Goal: Navigation & Orientation: Find specific page/section

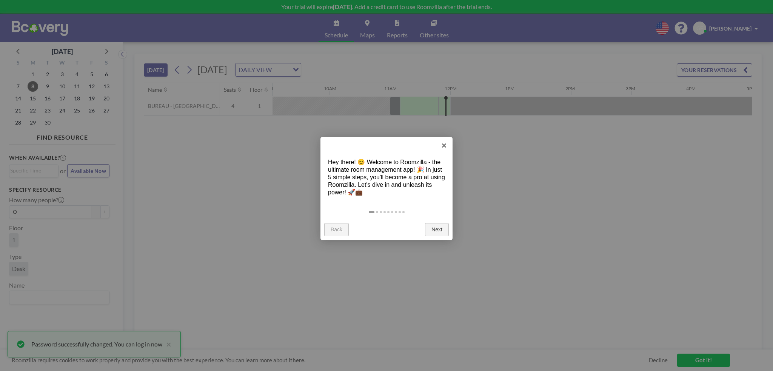
scroll to position [0, 604]
click at [432, 231] on link "Next" at bounding box center [437, 230] width 24 height 14
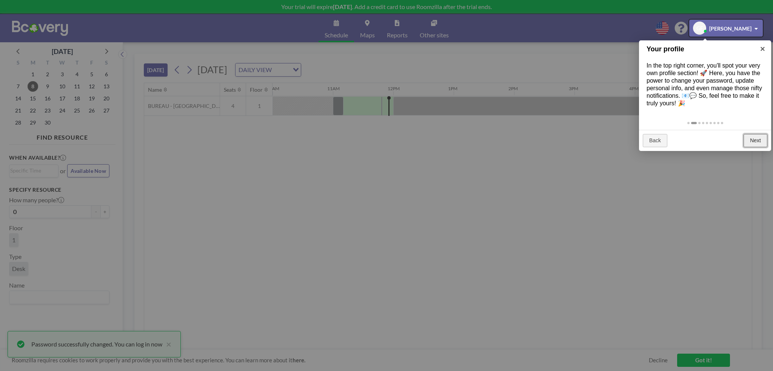
click at [753, 138] on link "Next" at bounding box center [756, 141] width 24 height 14
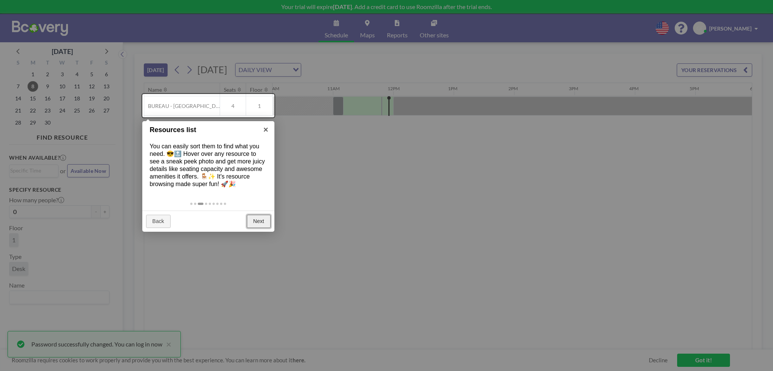
click at [253, 219] on link "Next" at bounding box center [259, 222] width 24 height 14
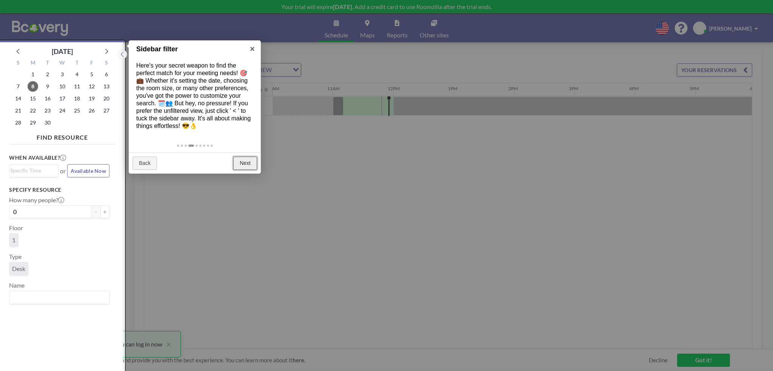
scroll to position [2, 0]
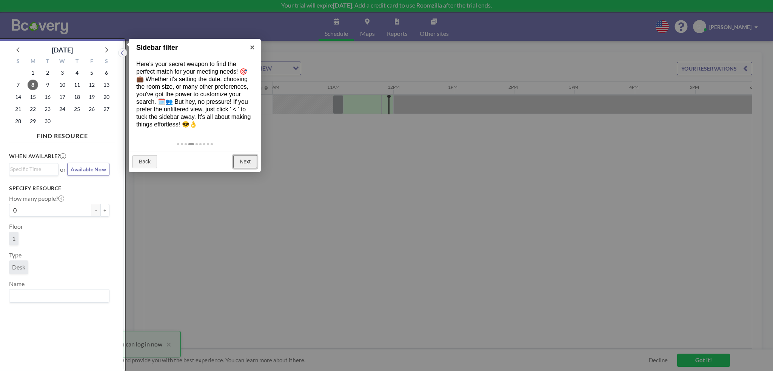
click at [250, 160] on link "Next" at bounding box center [245, 162] width 24 height 14
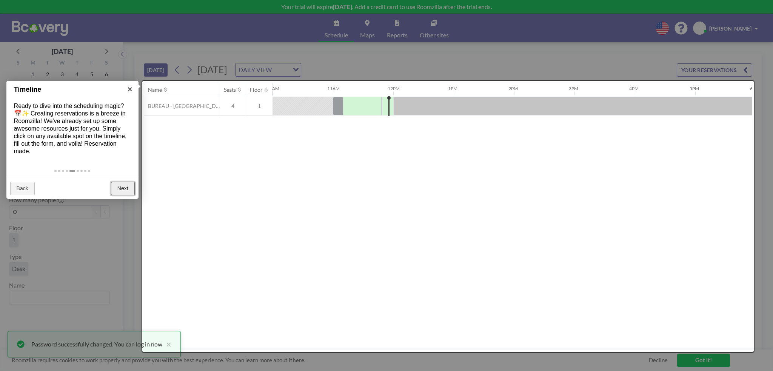
click at [127, 188] on link "Next" at bounding box center [123, 189] width 24 height 14
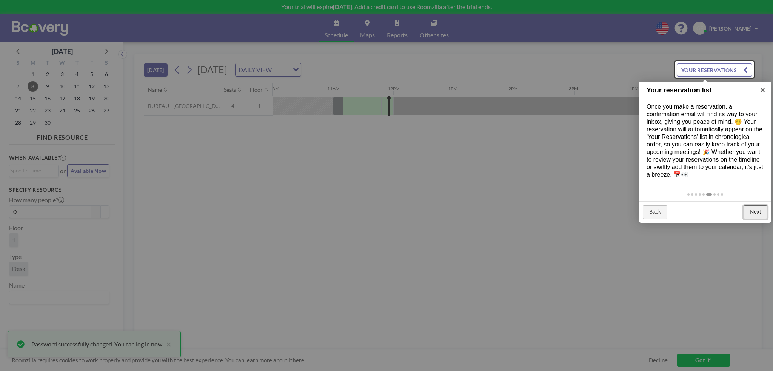
click at [758, 211] on link "Next" at bounding box center [756, 212] width 24 height 14
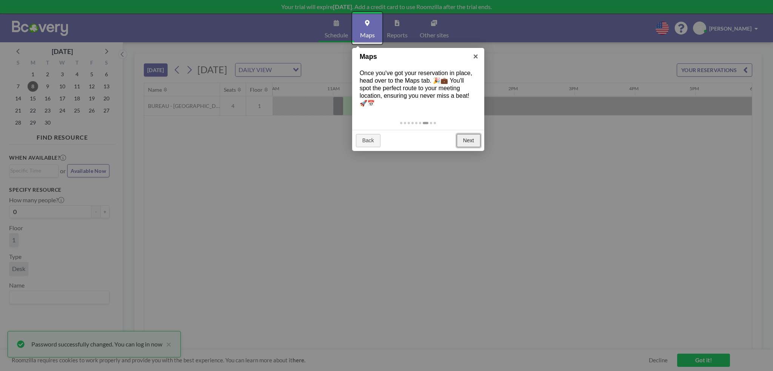
click at [470, 141] on link "Next" at bounding box center [469, 141] width 24 height 14
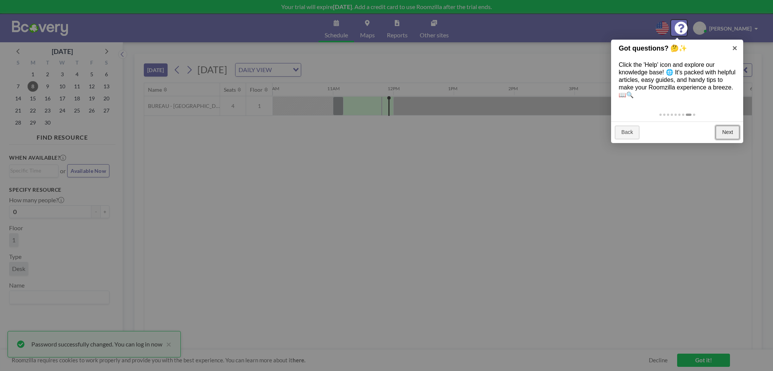
click at [731, 133] on link "Next" at bounding box center [728, 133] width 24 height 14
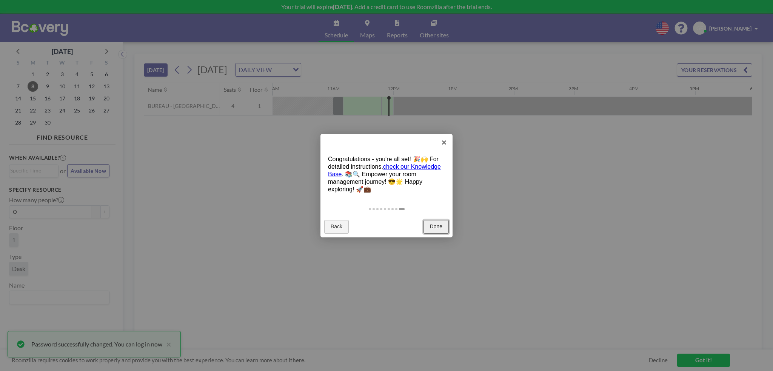
click at [432, 228] on link "Done" at bounding box center [436, 227] width 25 height 14
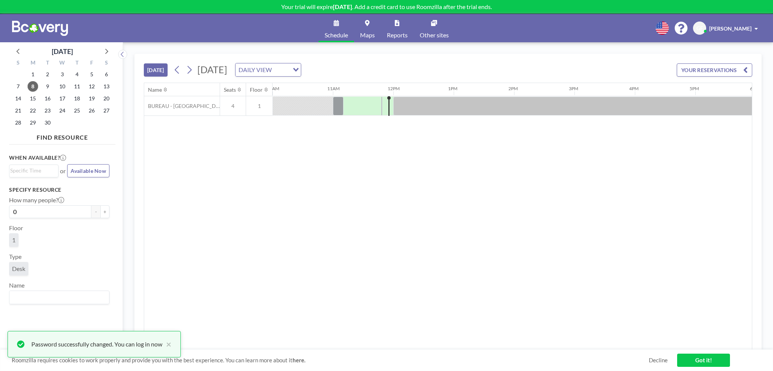
click at [660, 28] on icon at bounding box center [662, 28] width 13 height 13
click at [542, 59] on div at bounding box center [386, 185] width 773 height 371
click at [292, 71] on input "Search for option" at bounding box center [263, 70] width 55 height 10
click at [365, 91] on li "WEEKLY VIEW" at bounding box center [355, 93] width 65 height 11
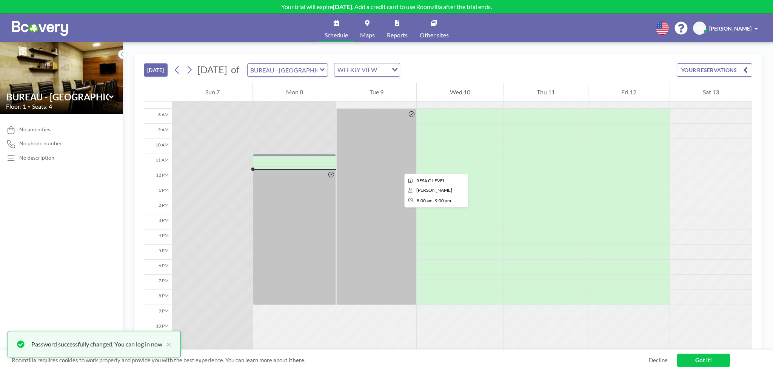
scroll to position [117, 0]
click at [363, 29] on link "Maps" at bounding box center [367, 28] width 27 height 28
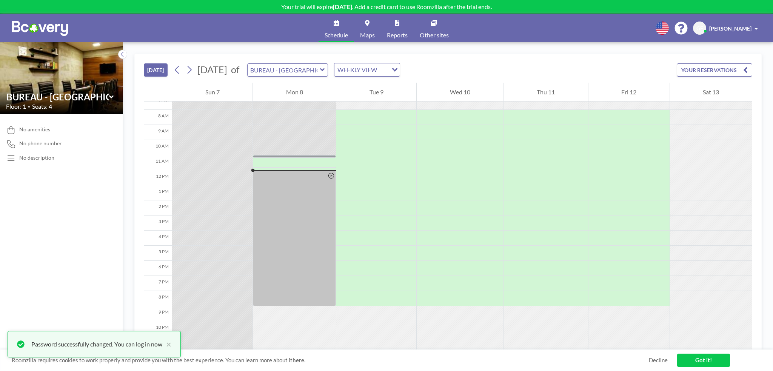
scroll to position [117, 0]
